Goal: Check status

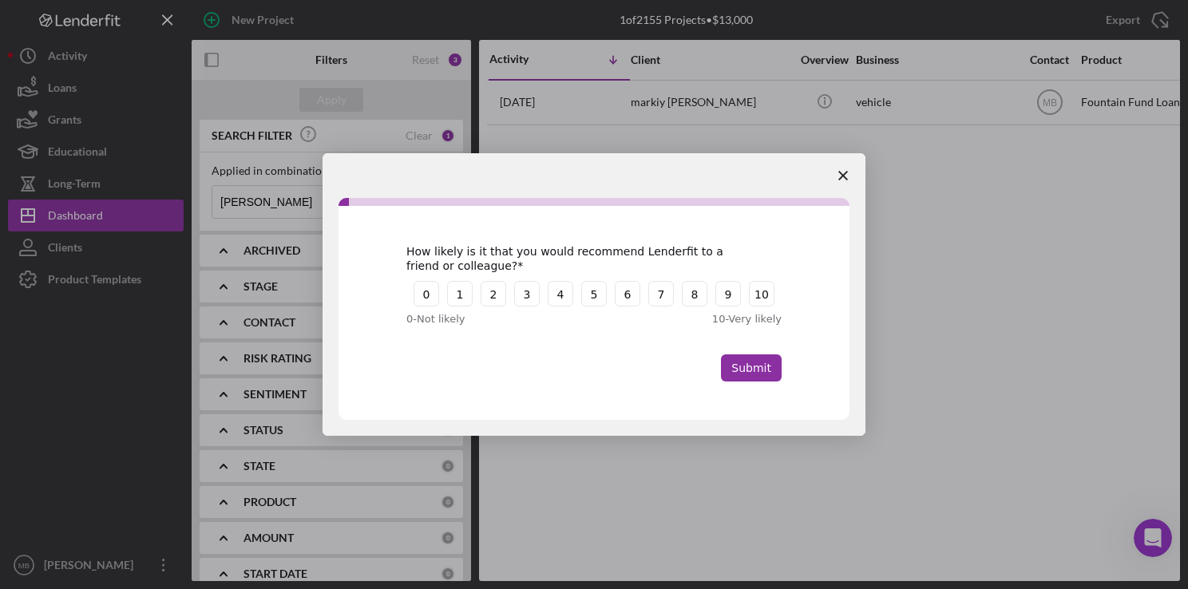
click at [840, 168] on span "Close survey" at bounding box center [843, 175] width 45 height 45
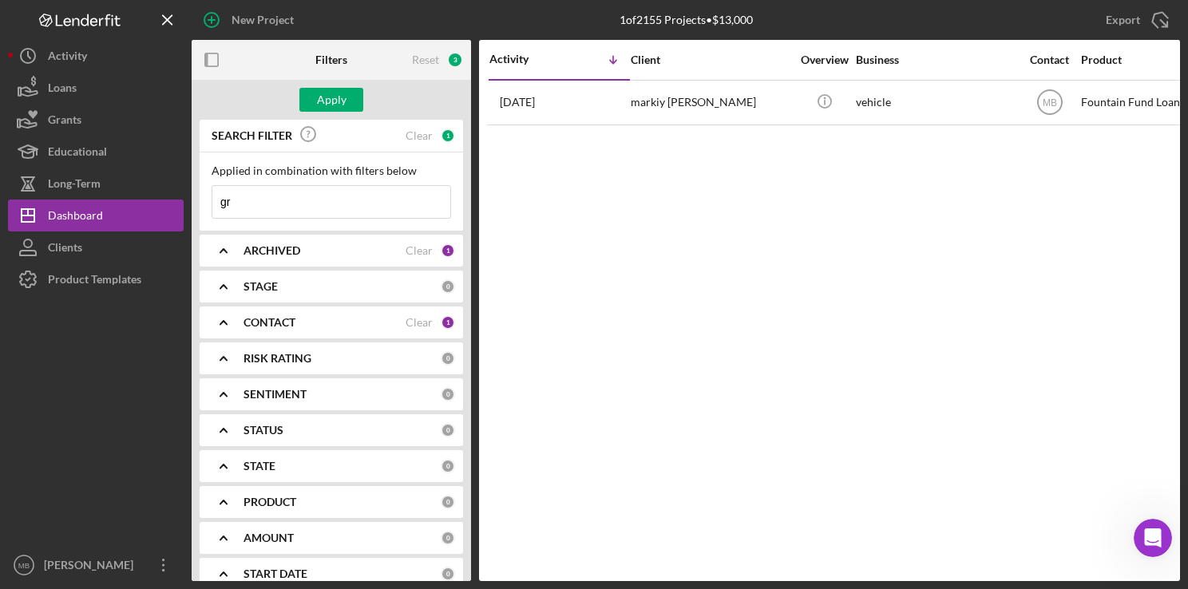
type input "g"
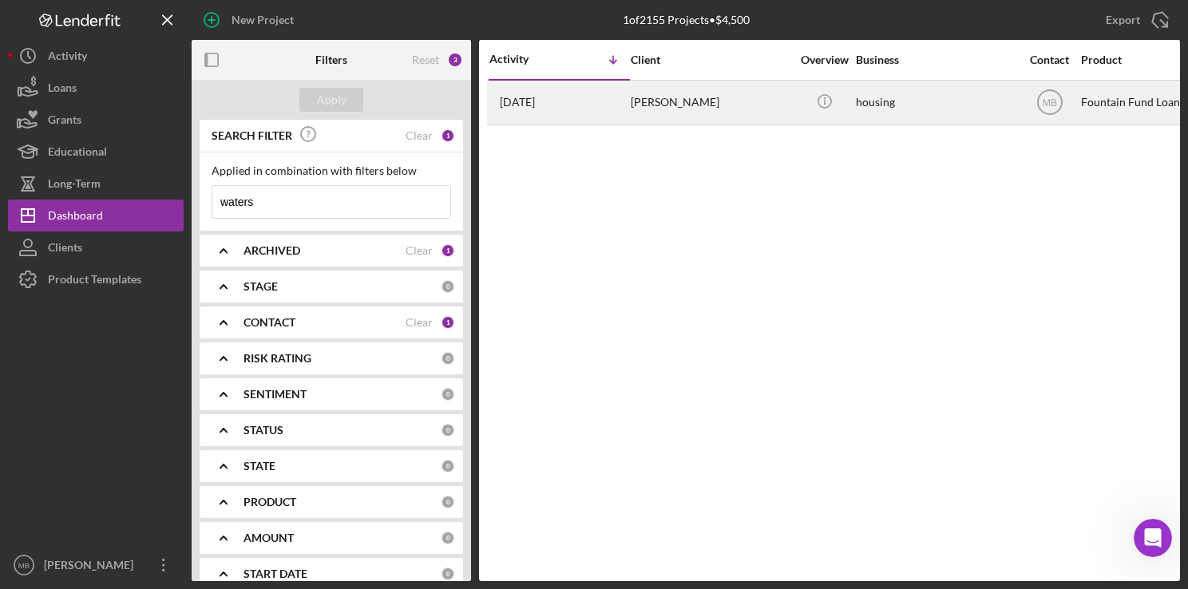
type input "waters"
click at [609, 89] on div "[DATE] [PERSON_NAME]" at bounding box center [559, 102] width 140 height 42
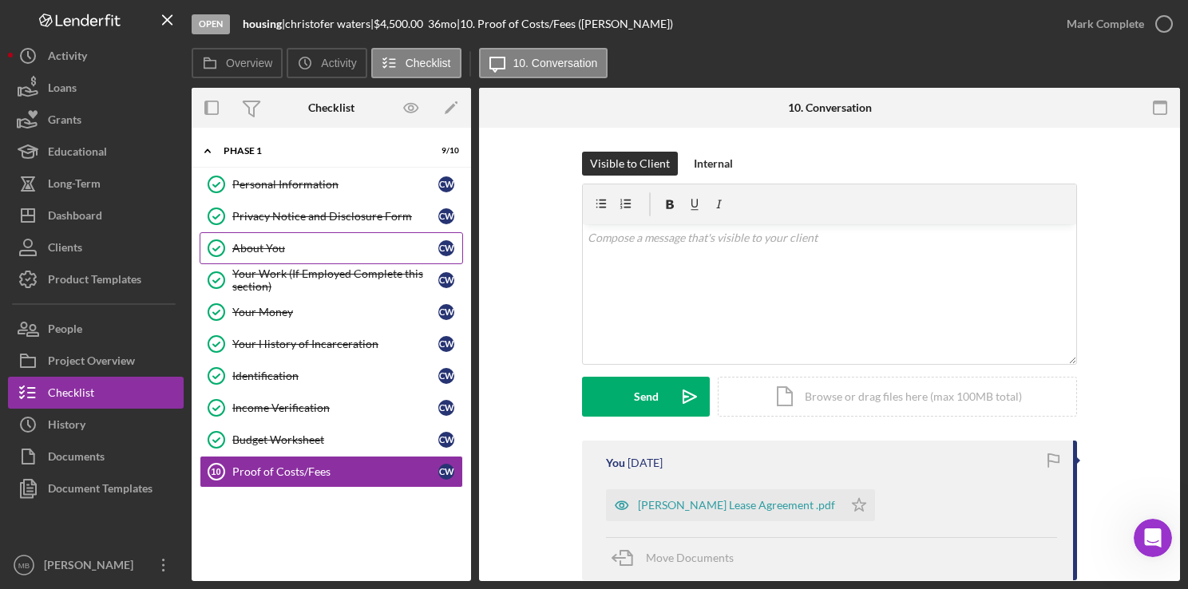
click at [323, 242] on div "About You" at bounding box center [335, 248] width 206 height 13
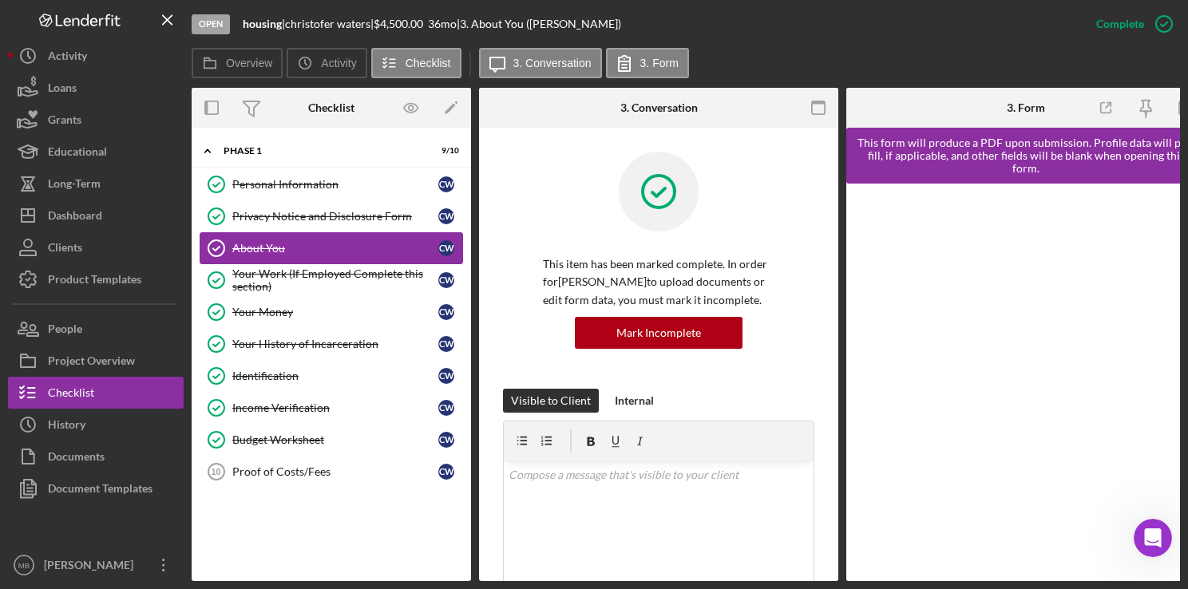
click at [323, 242] on div "About You" at bounding box center [335, 248] width 206 height 13
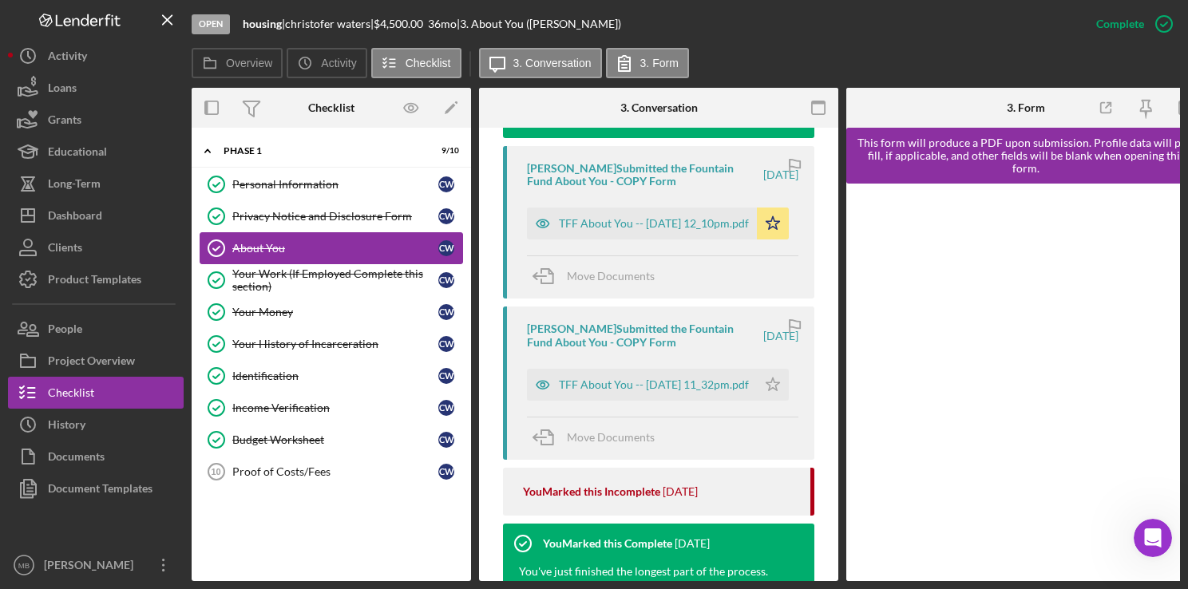
scroll to position [666, 0]
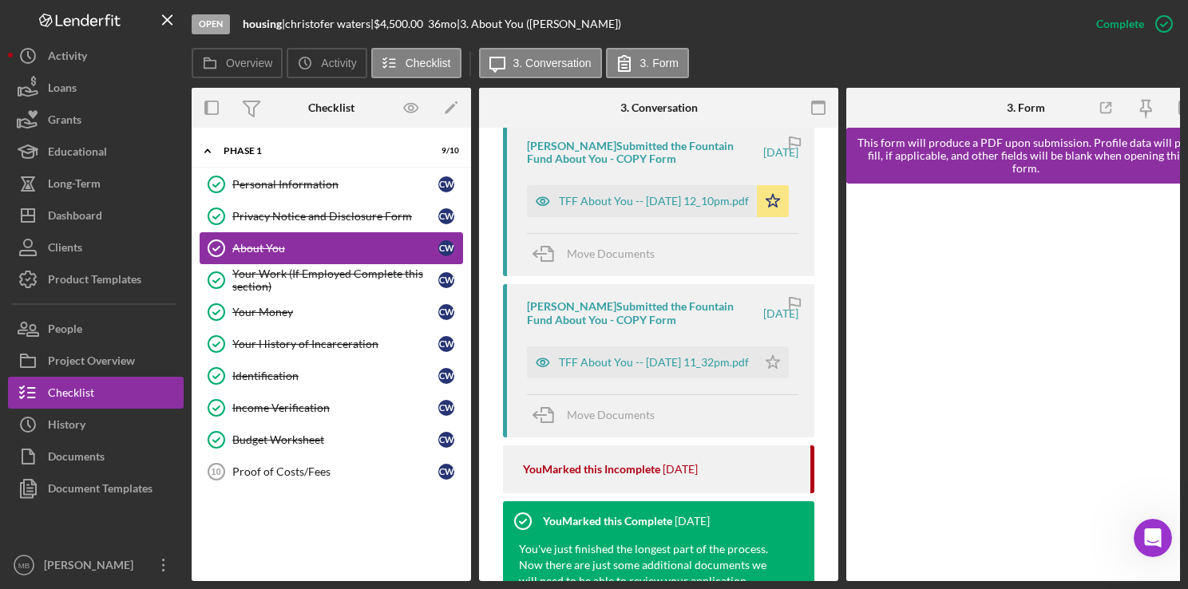
click at [656, 208] on div "TFF About You -- [DATE] 12_10pm.pdf" at bounding box center [654, 201] width 190 height 13
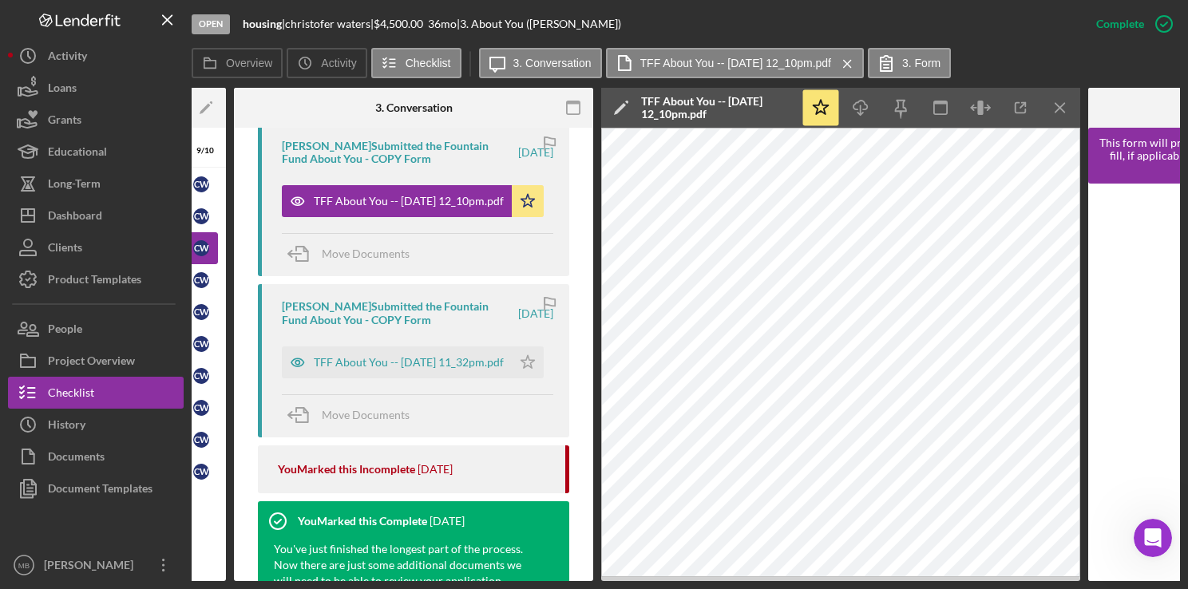
scroll to position [0, 249]
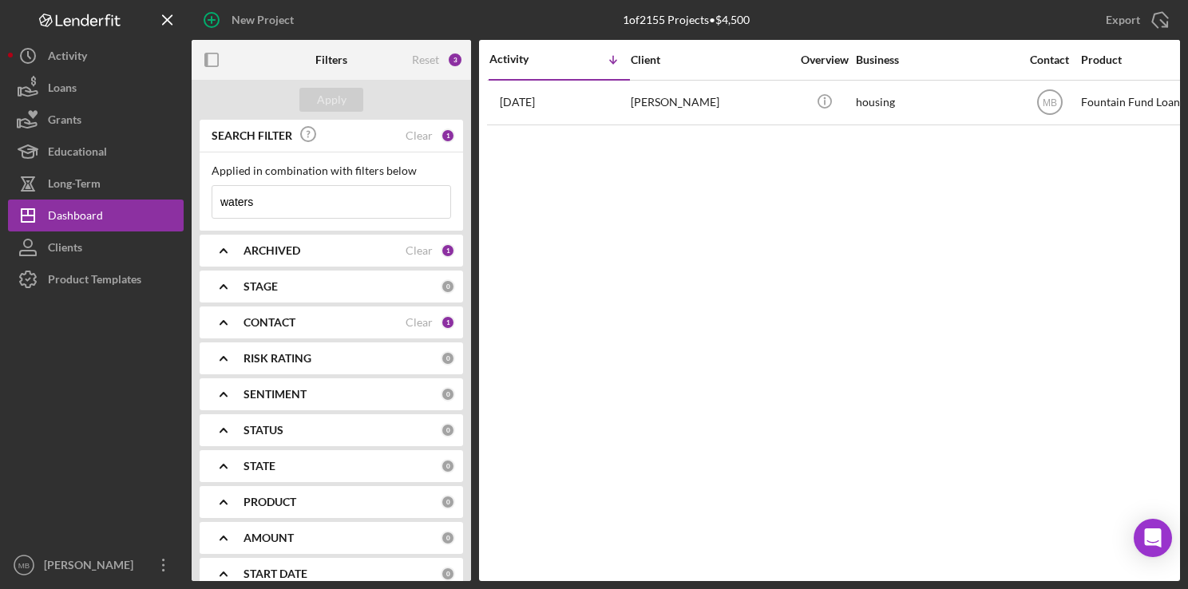
click at [342, 204] on input "waters" at bounding box center [331, 202] width 238 height 32
type input "w"
type input "troy williams"
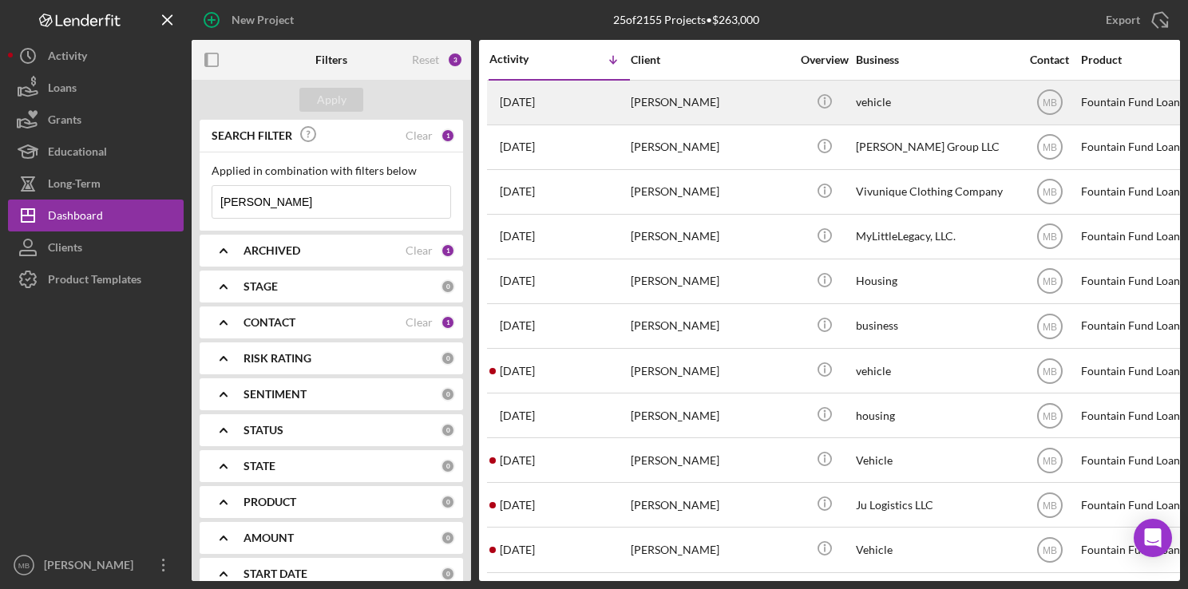
click at [582, 109] on div "3 weeks ago Troy williams" at bounding box center [559, 102] width 140 height 42
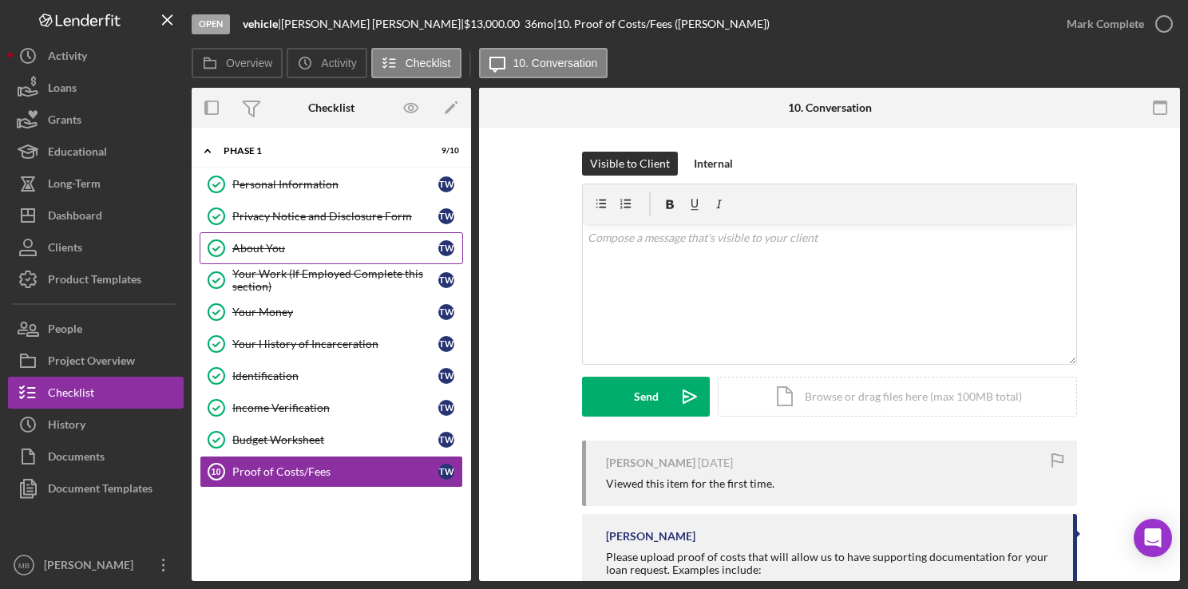
click at [331, 246] on div "About You" at bounding box center [335, 248] width 206 height 13
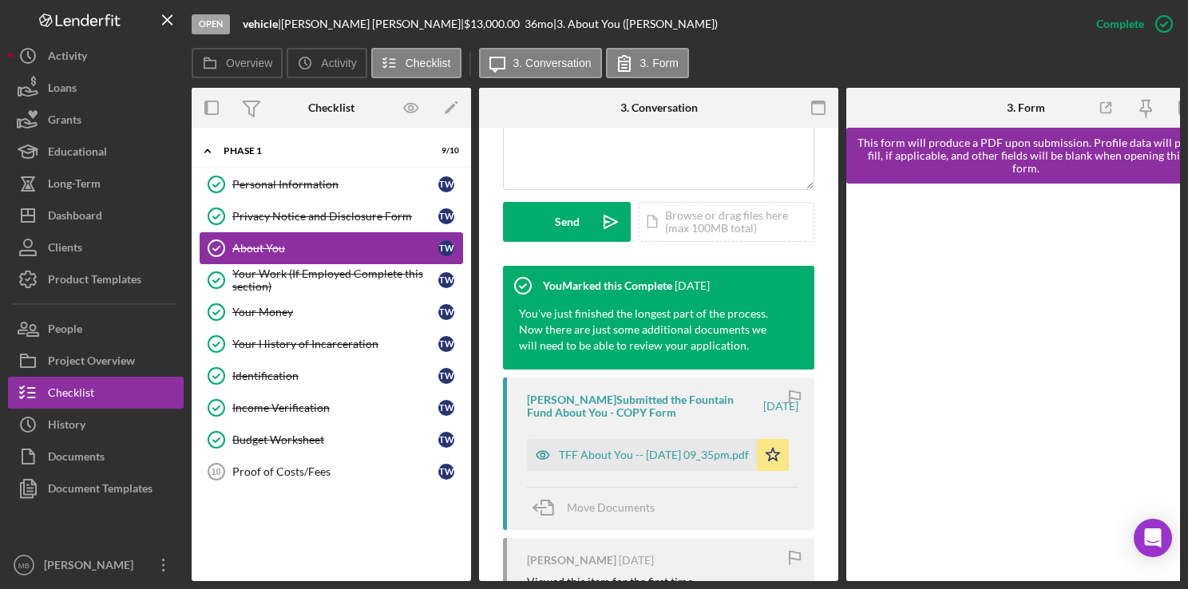
scroll to position [479, 0]
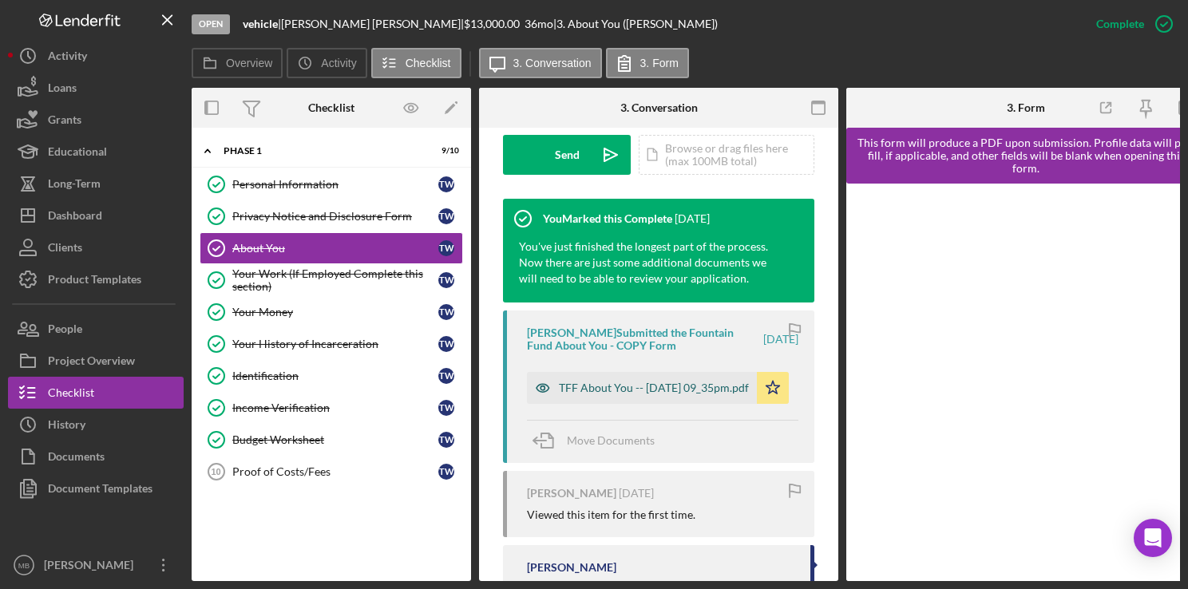
click at [652, 394] on div "TFF About You -- 2025-07-30 09_35pm.pdf" at bounding box center [654, 388] width 190 height 13
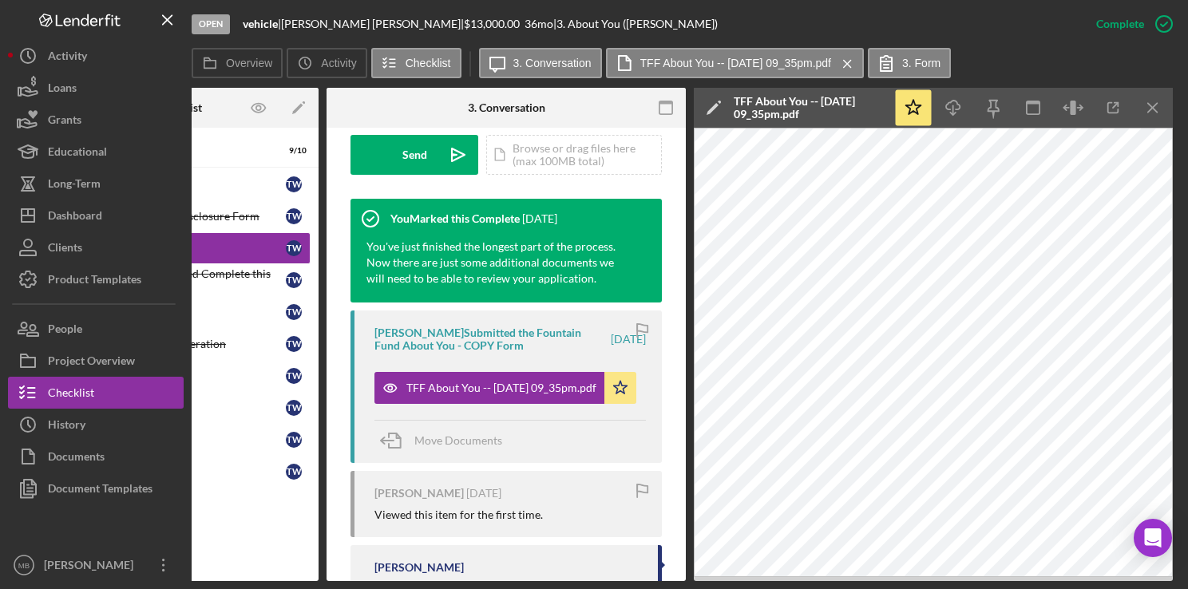
scroll to position [0, 0]
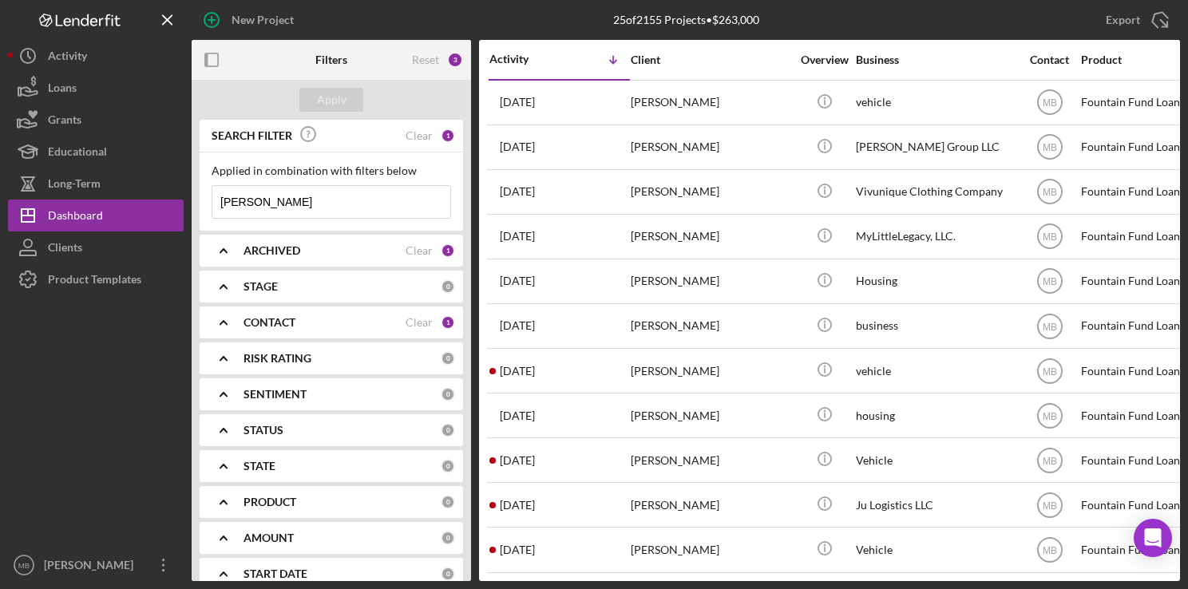
click at [355, 205] on input "troy williams" at bounding box center [331, 202] width 238 height 32
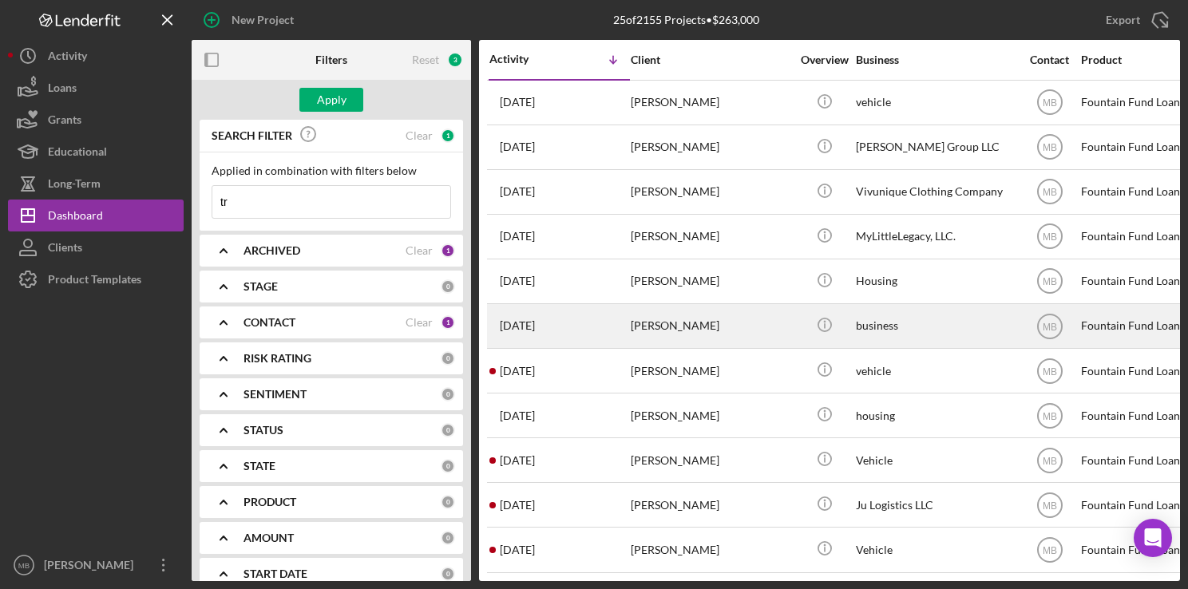
type input "t"
type input "waters"
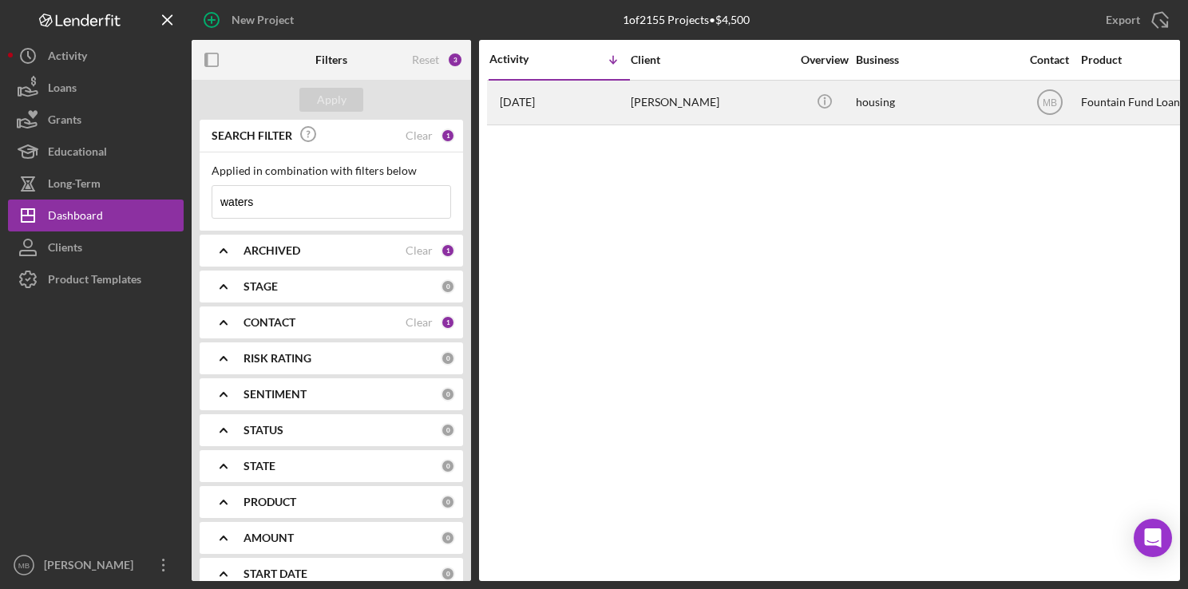
click at [700, 114] on div "[PERSON_NAME]" at bounding box center [711, 102] width 160 height 42
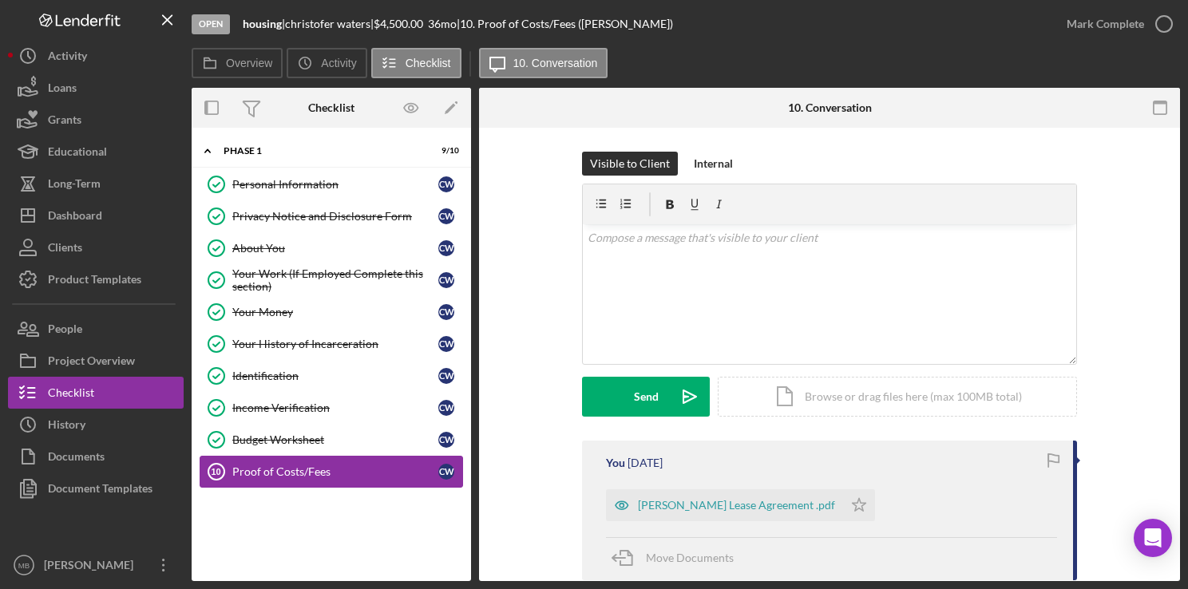
click at [278, 475] on link "Proof of Costs/Fees 10 Proof of Costs/Fees c w" at bounding box center [331, 472] width 263 height 32
click at [715, 508] on div "[PERSON_NAME] Lease Agreement .pdf" at bounding box center [736, 505] width 197 height 13
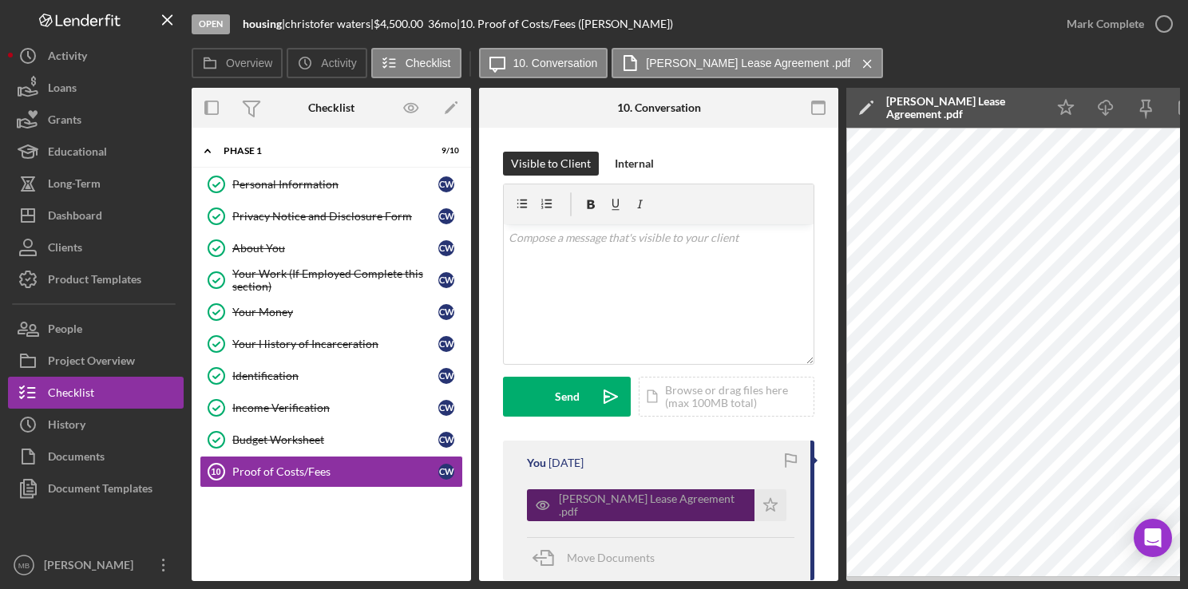
scroll to position [0, 145]
